Goal: Information Seeking & Learning: Understand process/instructions

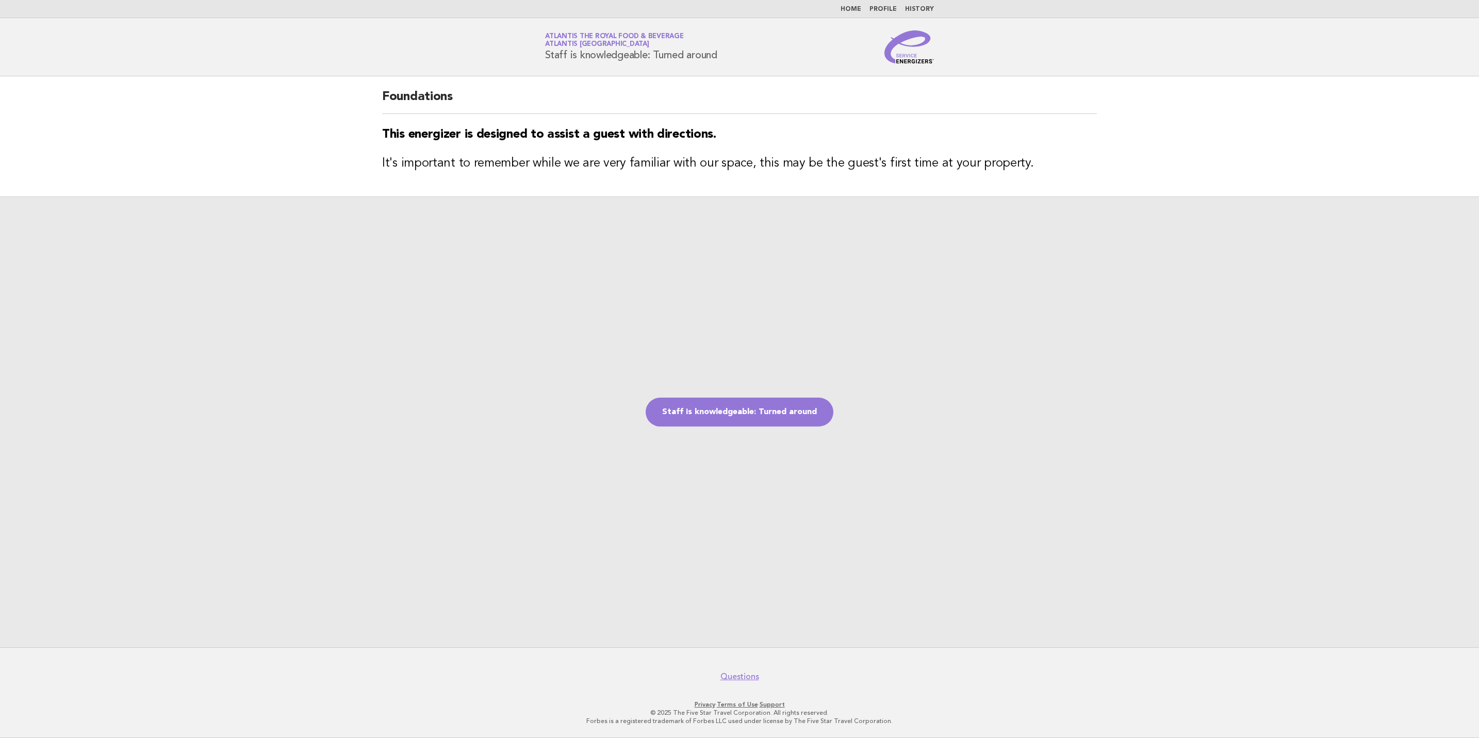
drag, startPoint x: 0, startPoint y: 0, endPoint x: 910, endPoint y: 50, distance: 911.8
click at [912, 50] on img at bounding box center [910, 46] width 50 height 33
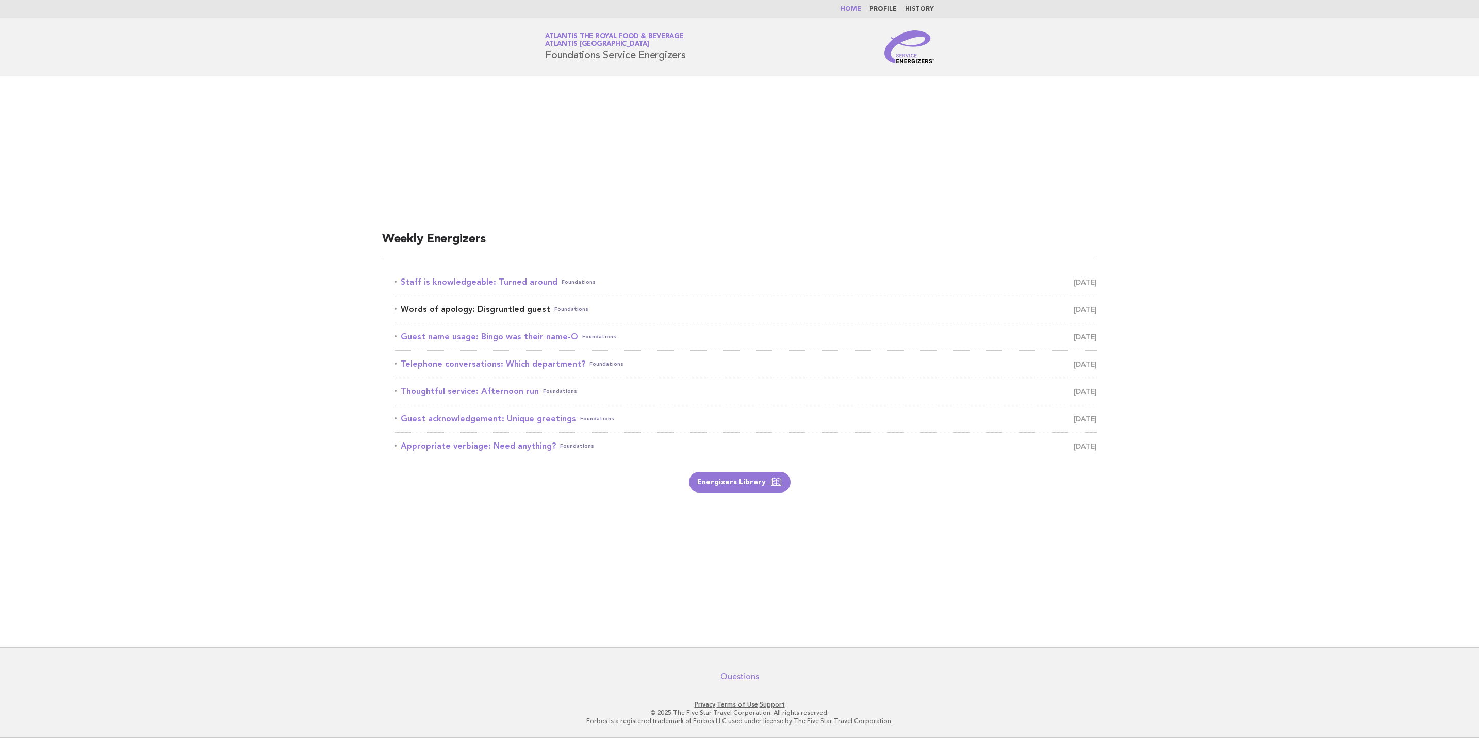
click at [1076, 308] on span "October 11" at bounding box center [1085, 309] width 23 height 14
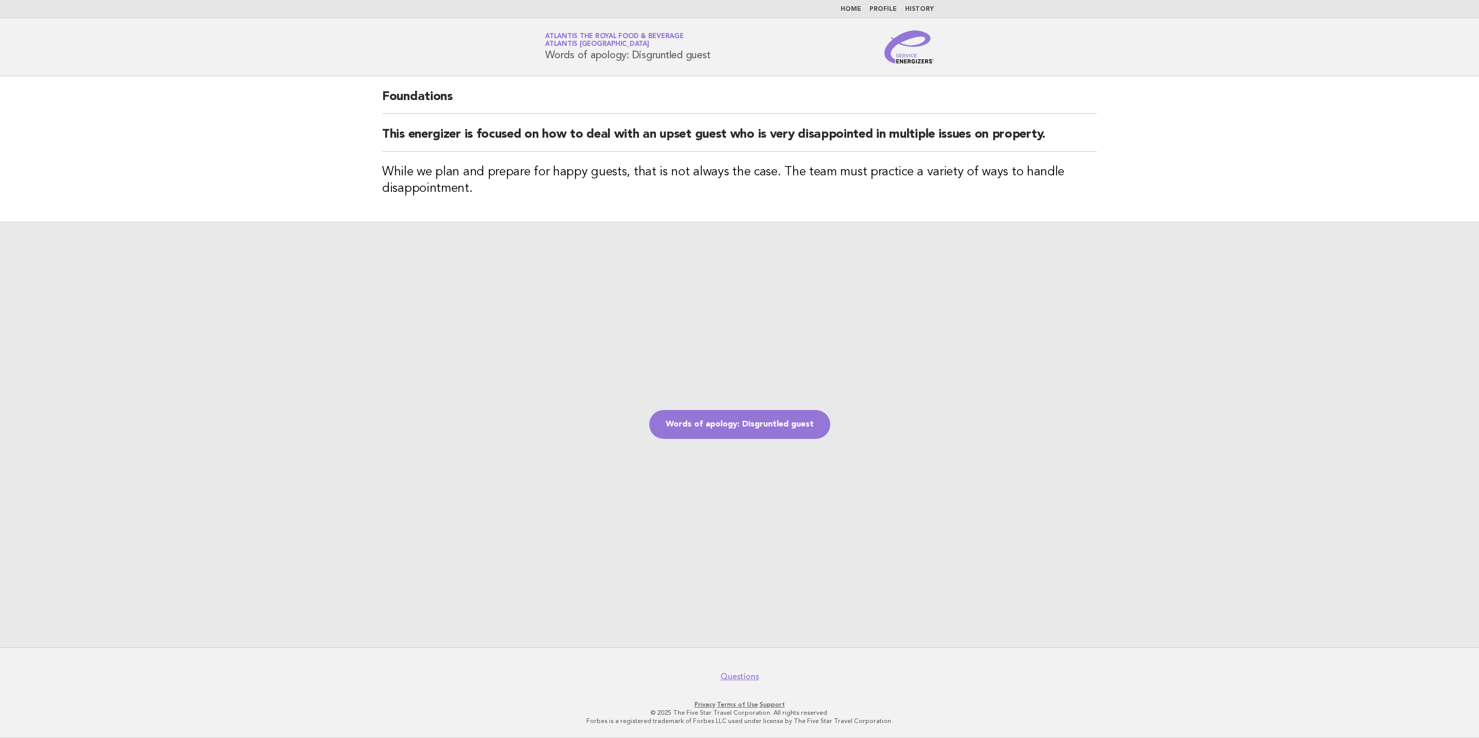
click at [895, 47] on img at bounding box center [910, 46] width 50 height 33
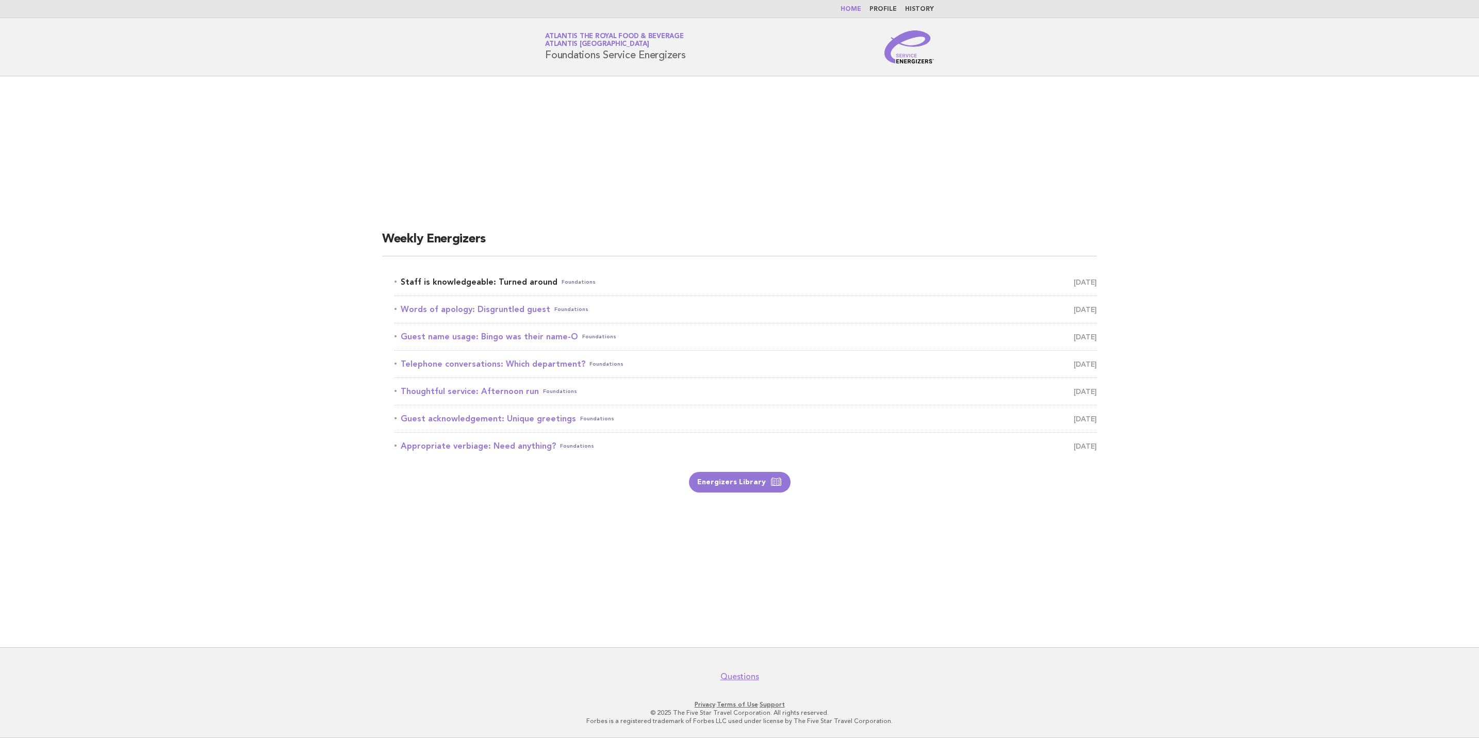
click at [1074, 276] on span "October 10" at bounding box center [1085, 282] width 23 height 14
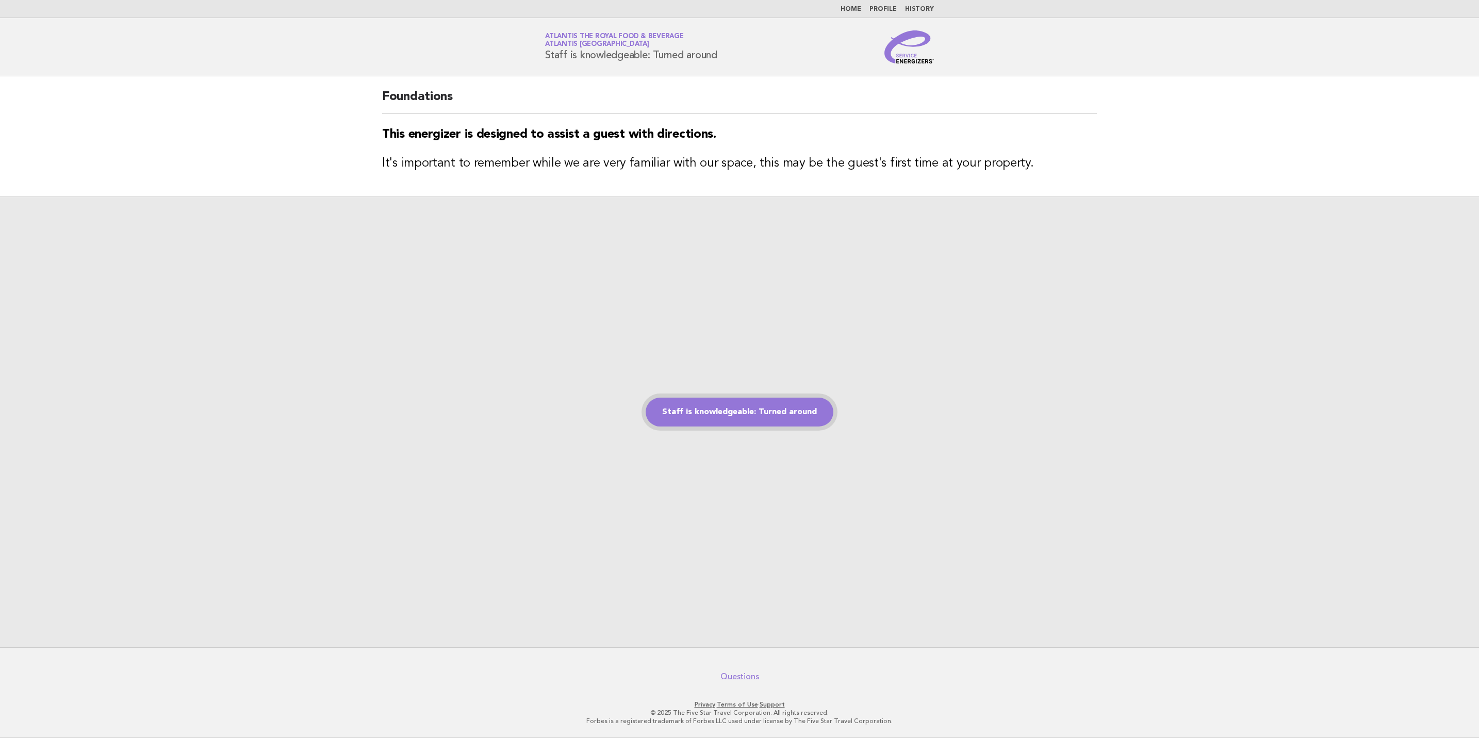
click at [785, 415] on link "Staff is knowledgeable: Turned around" at bounding box center [740, 412] width 188 height 29
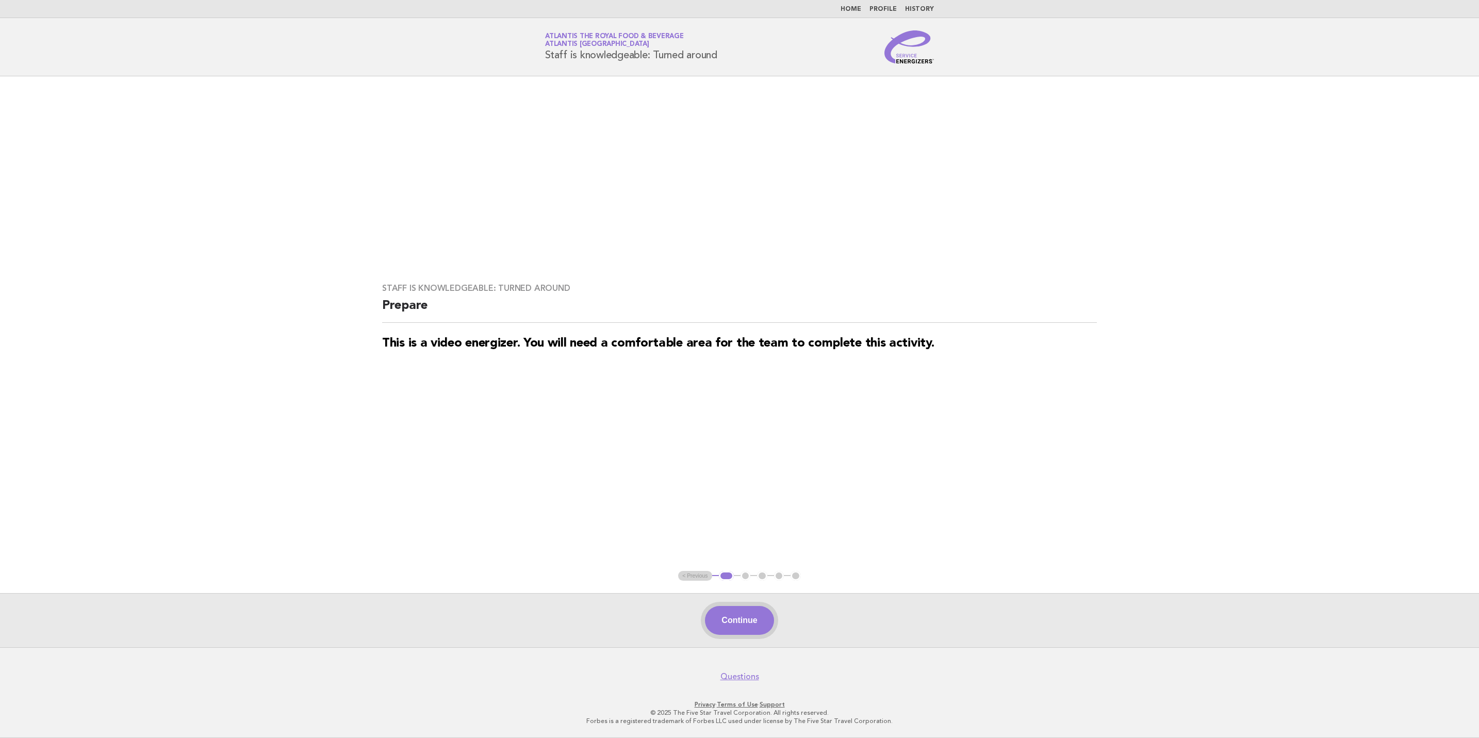
click at [751, 628] on button "Continue" at bounding box center [739, 620] width 69 height 29
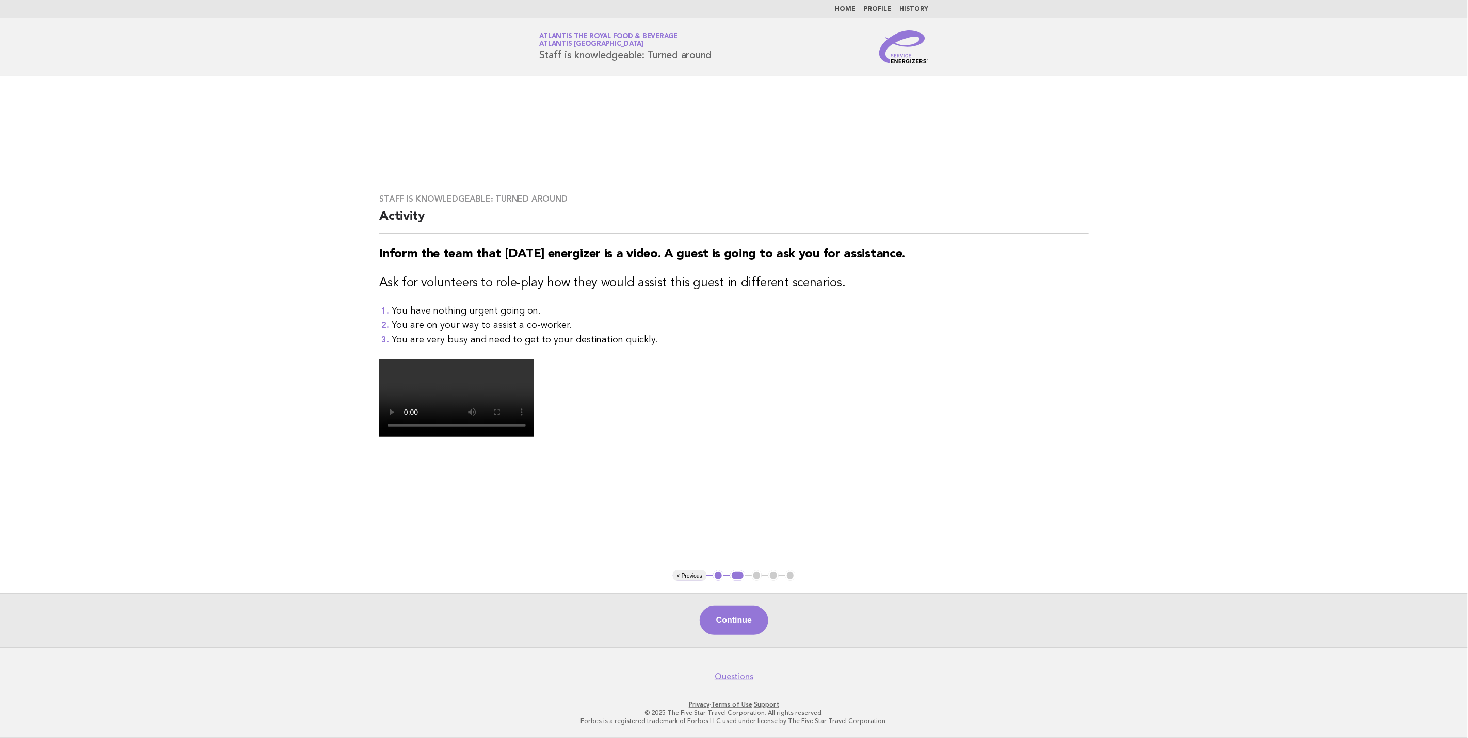
click at [534, 437] on video at bounding box center [456, 398] width 155 height 77
click at [757, 613] on button "Continue" at bounding box center [733, 620] width 69 height 29
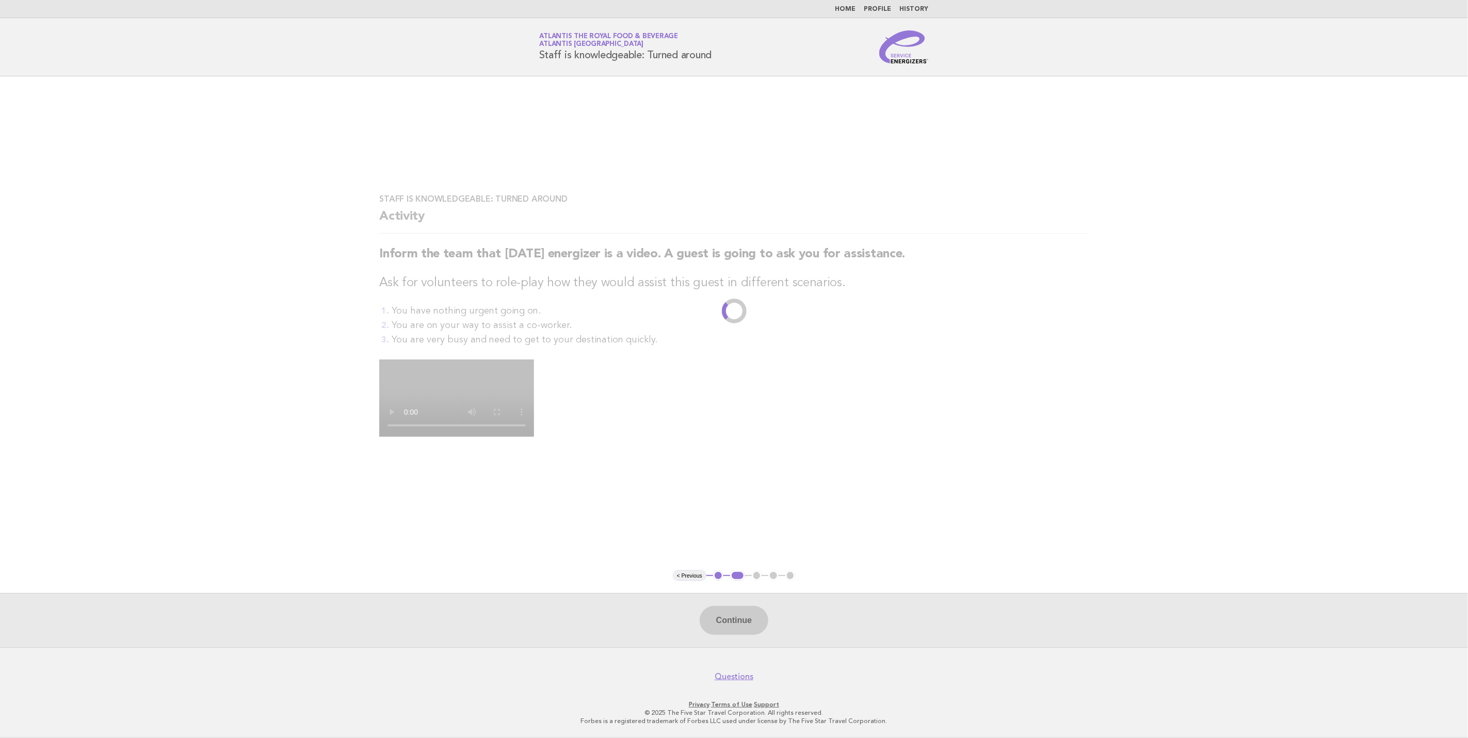
scroll to position [116, 0]
click at [753, 576] on ul "< Previous 1 2 3 4 5" at bounding box center [734, 576] width 123 height 10
click at [760, 576] on ul "< Previous 1 2 3 4 5" at bounding box center [734, 576] width 123 height 10
click at [534, 437] on video at bounding box center [456, 398] width 155 height 77
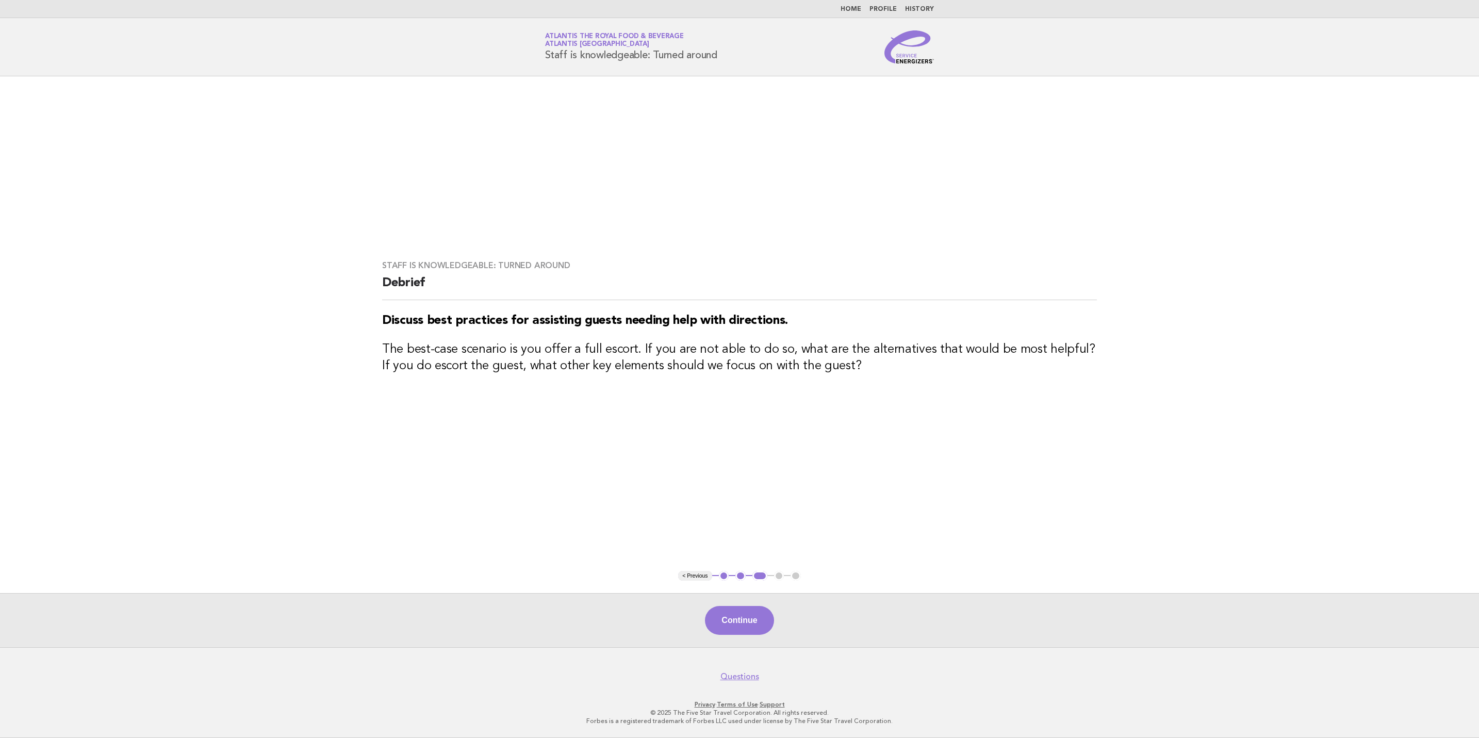
click at [757, 576] on button "3" at bounding box center [760, 576] width 15 height 10
click at [760, 624] on button "Continue" at bounding box center [739, 620] width 69 height 29
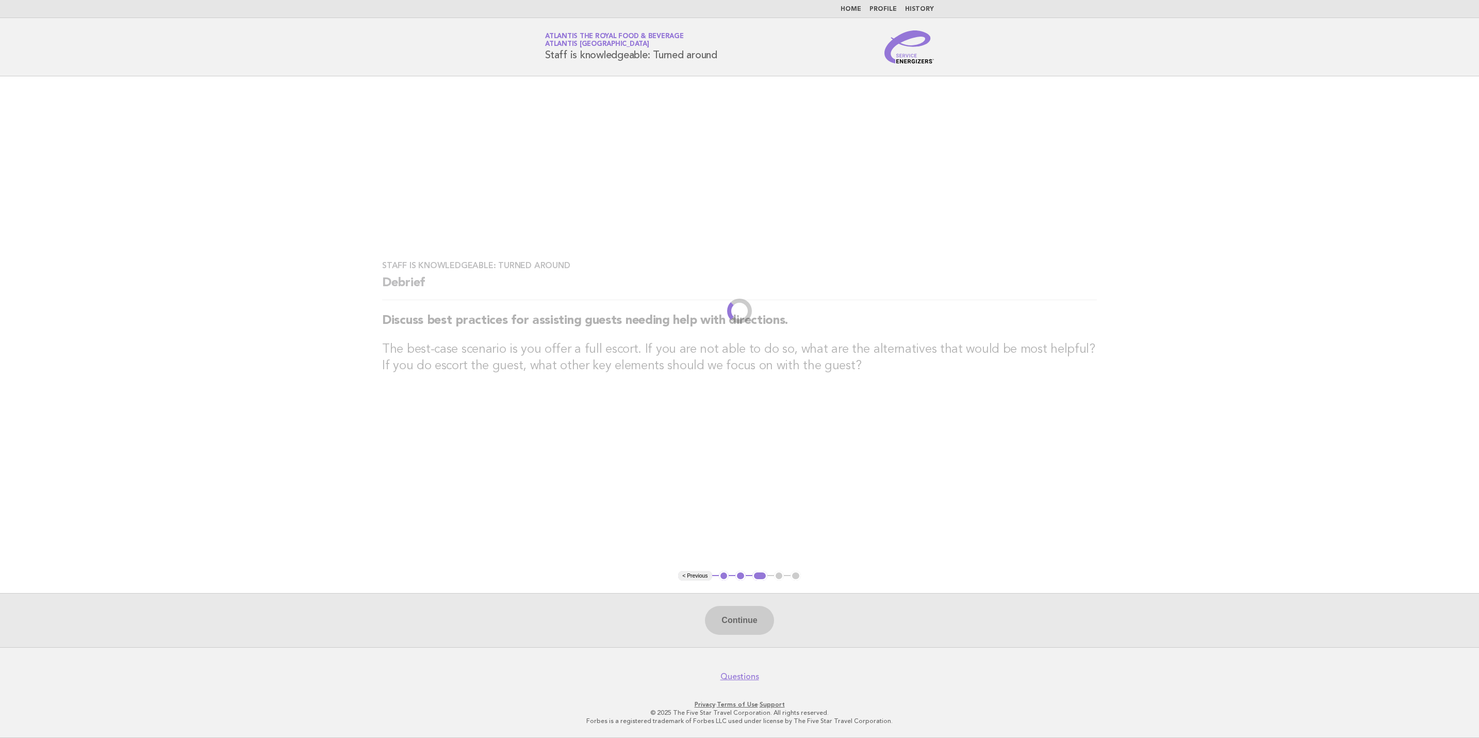
click at [957, 657] on footer "Questions Privacy · Terms of Use · Support © 2025 The Five Star Travel Corporat…" at bounding box center [739, 692] width 1479 height 91
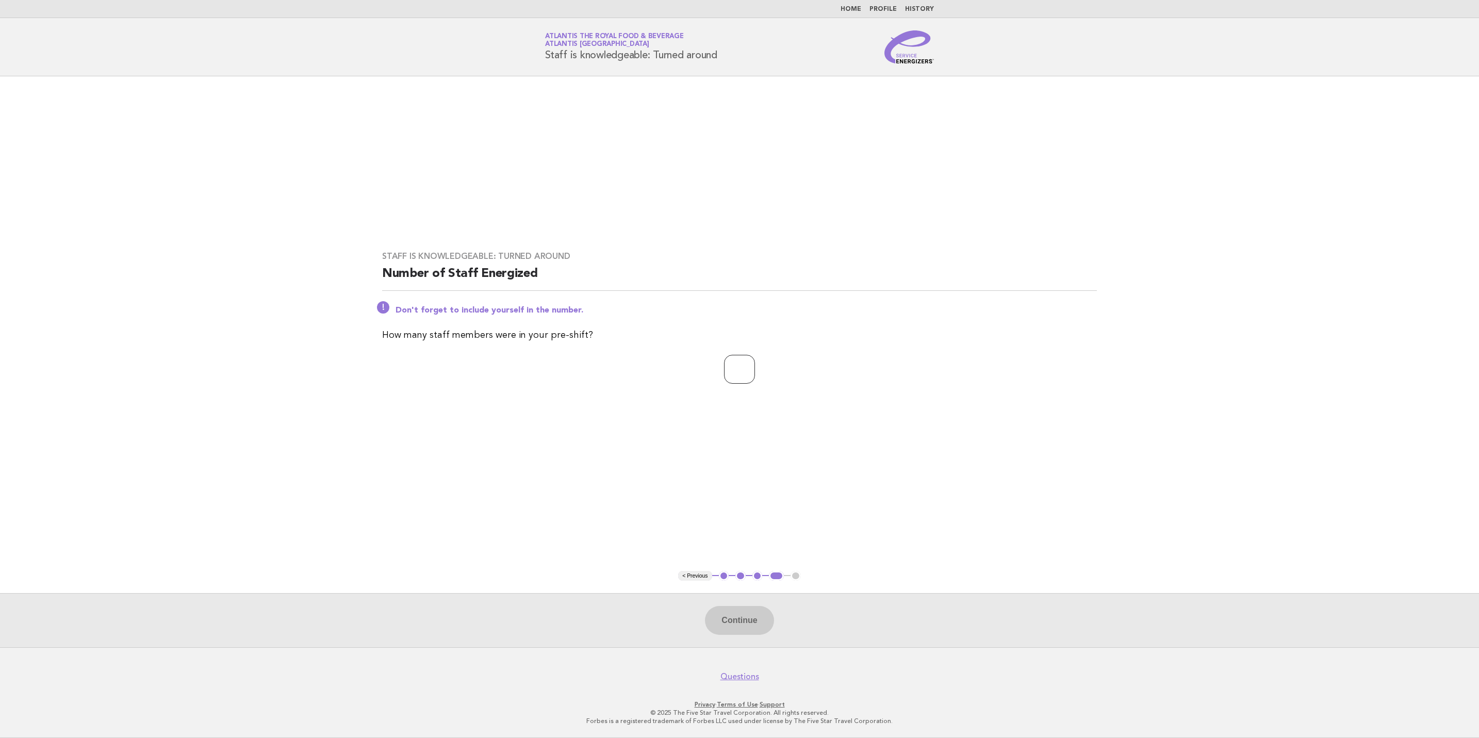
click at [725, 373] on input "number" at bounding box center [739, 369] width 31 height 29
type input "**"
click at [753, 627] on button "Continue" at bounding box center [739, 620] width 69 height 29
click at [757, 623] on div "Continue" at bounding box center [739, 620] width 1479 height 54
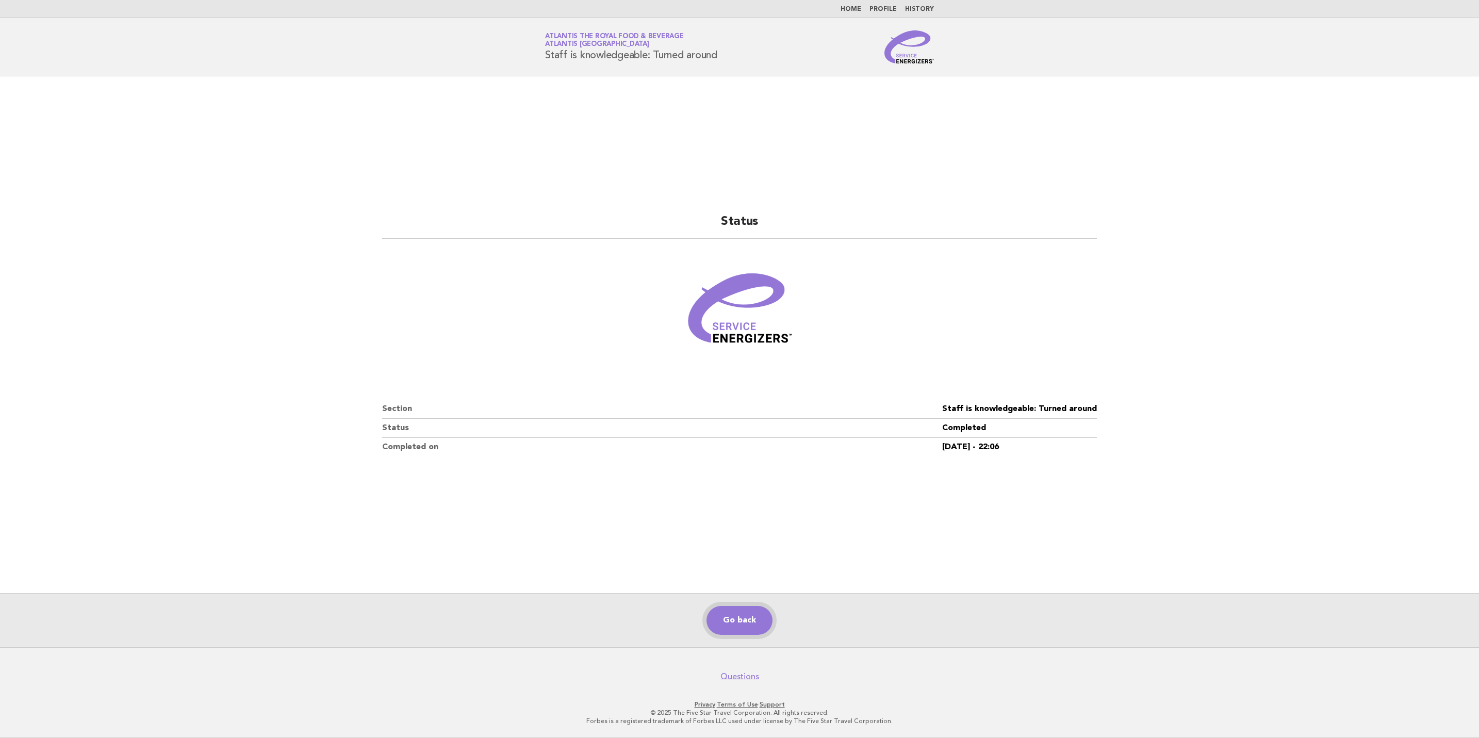
click at [755, 626] on link "Go back" at bounding box center [740, 620] width 66 height 29
